Goal: Download file/media

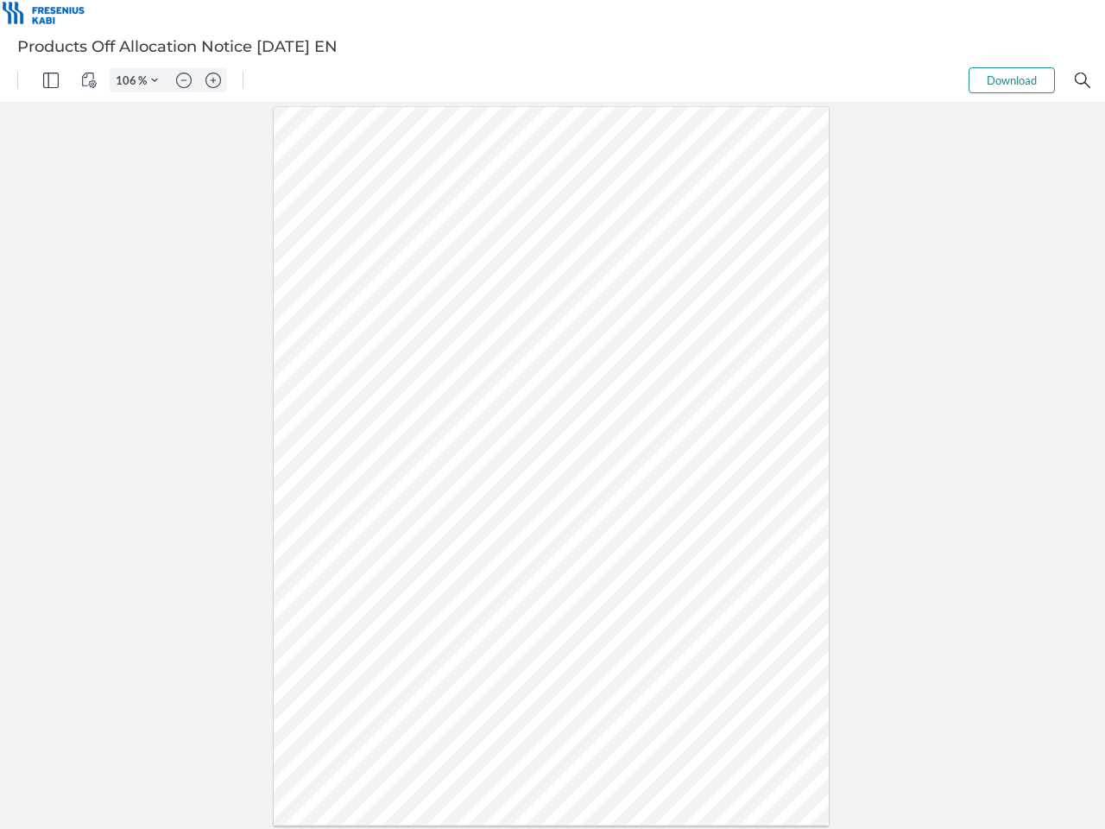
click at [51, 80] on img "Panel" at bounding box center [51, 80] width 16 height 16
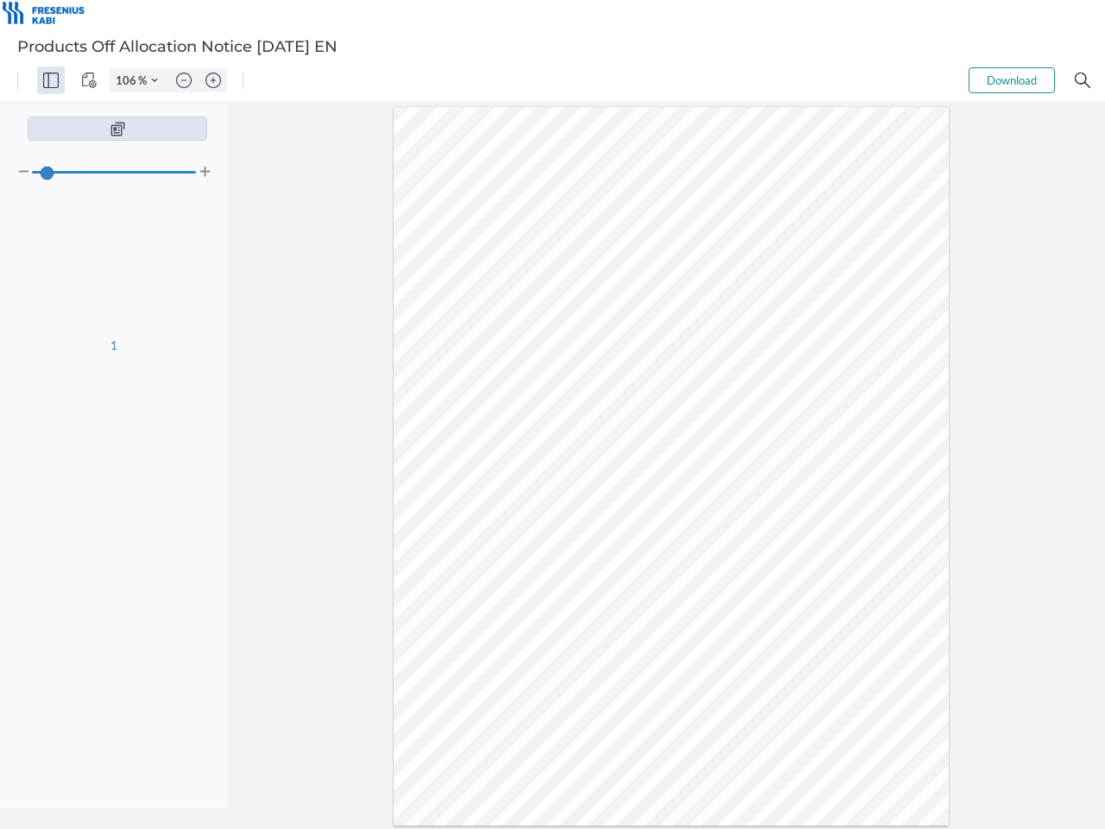
click at [89, 80] on img "View Controls" at bounding box center [89, 80] width 16 height 16
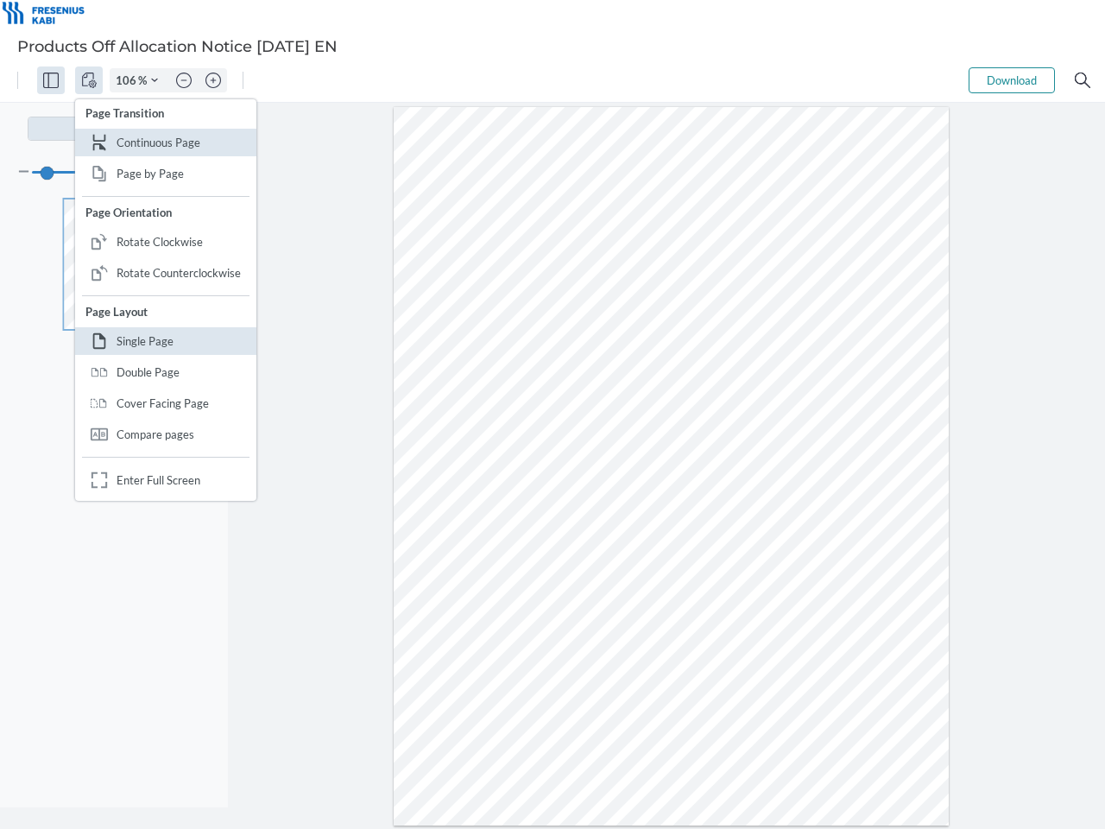
click at [129, 80] on input "106" at bounding box center [124, 80] width 28 height 16
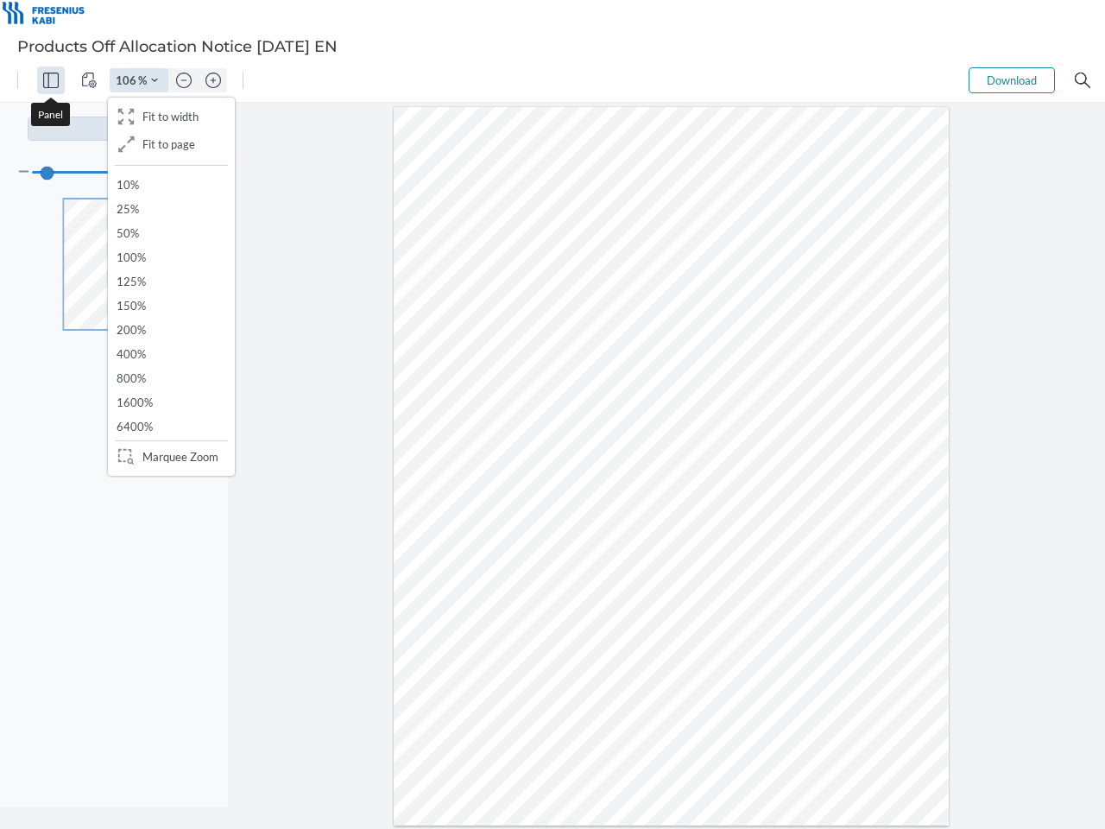
click at [154, 80] on img "Zoom Controls" at bounding box center [154, 80] width 7 height 7
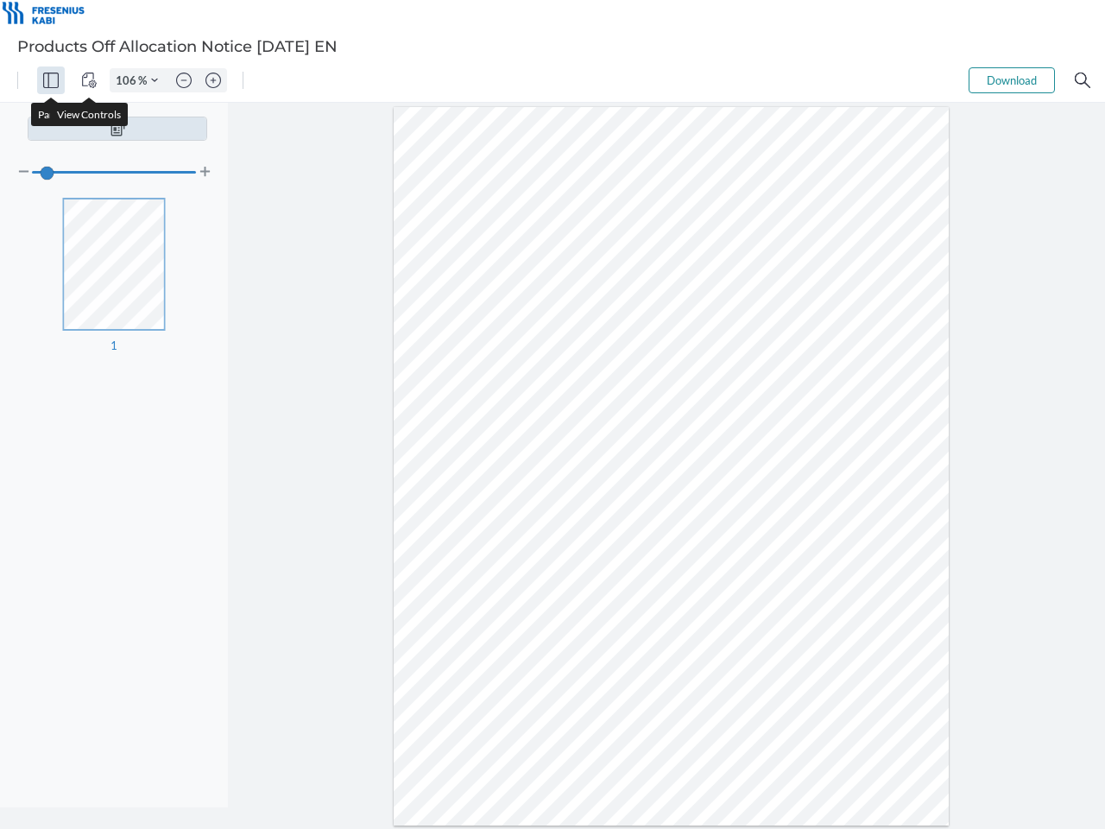
click at [184, 80] on img "Zoom out" at bounding box center [184, 80] width 16 height 16
click at [213, 80] on img "Zoom in" at bounding box center [213, 80] width 16 height 16
type input "106"
click at [1012, 80] on button "Download" at bounding box center [1011, 80] width 86 height 26
click at [1082, 80] on img "Search" at bounding box center [1083, 80] width 16 height 16
